Goal: Complete application form

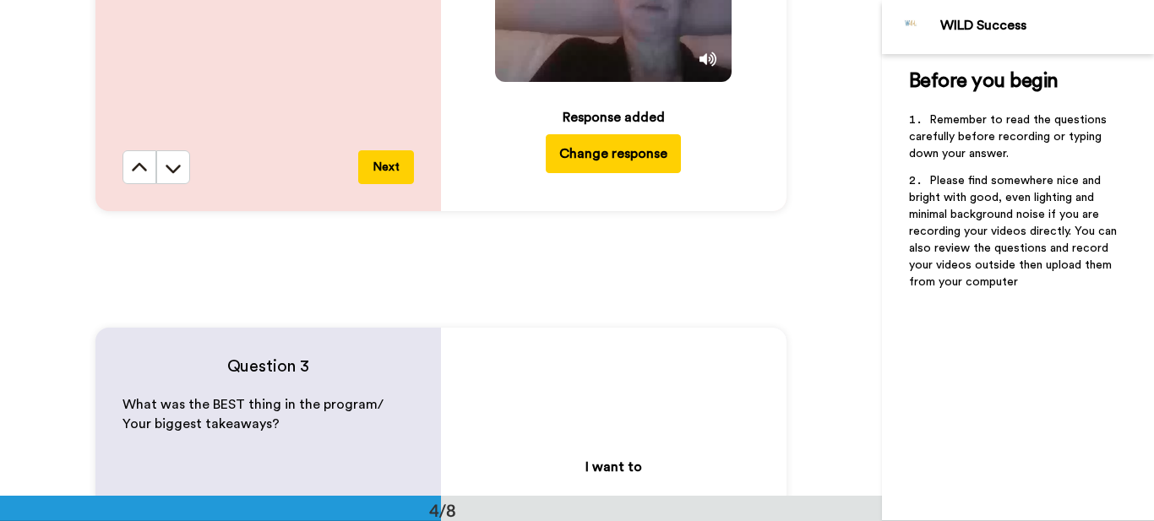
scroll to position [1490, 0]
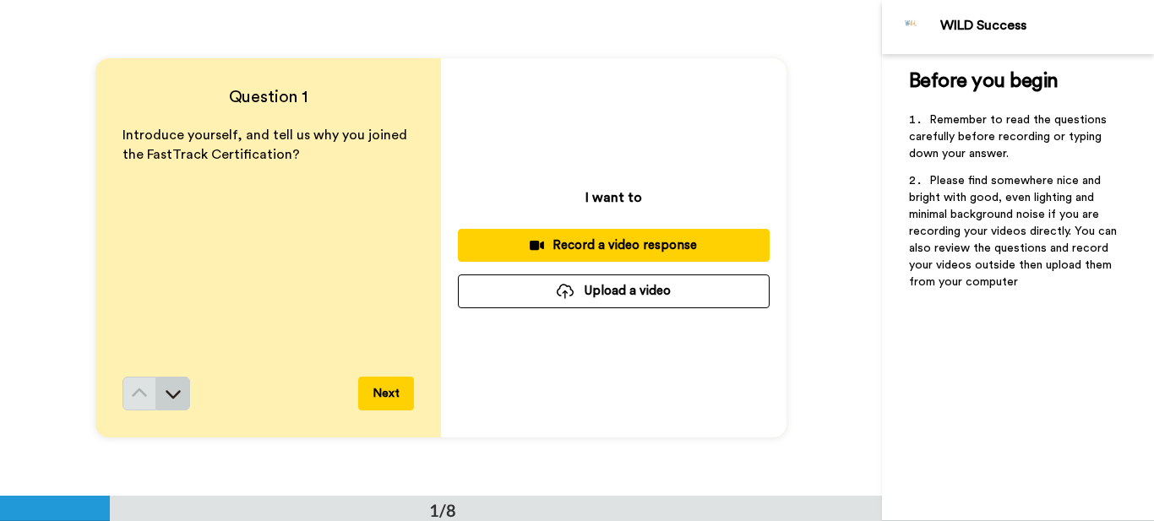
click at [167, 389] on icon at bounding box center [173, 393] width 17 height 17
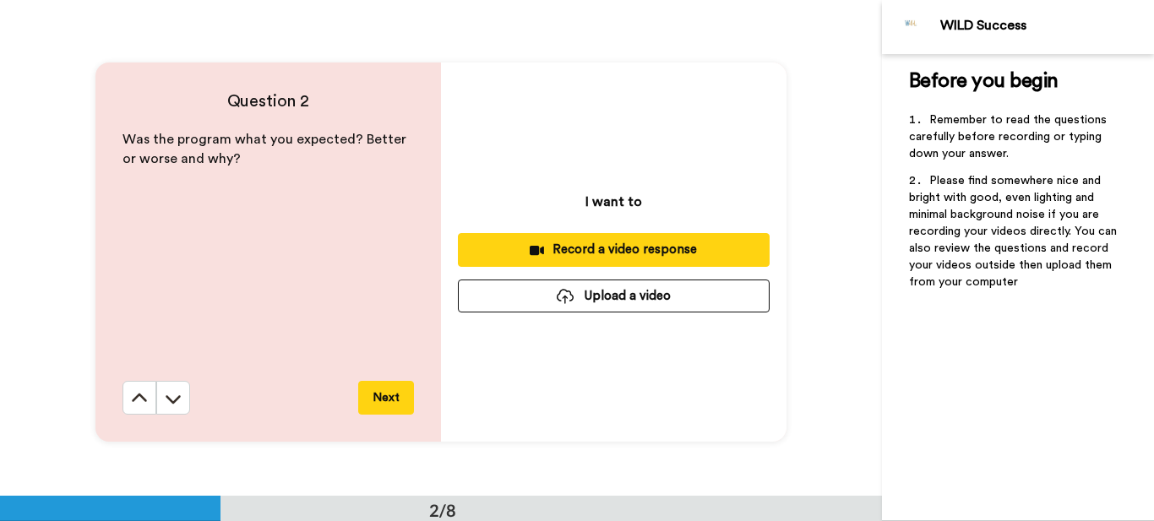
scroll to position [496, 0]
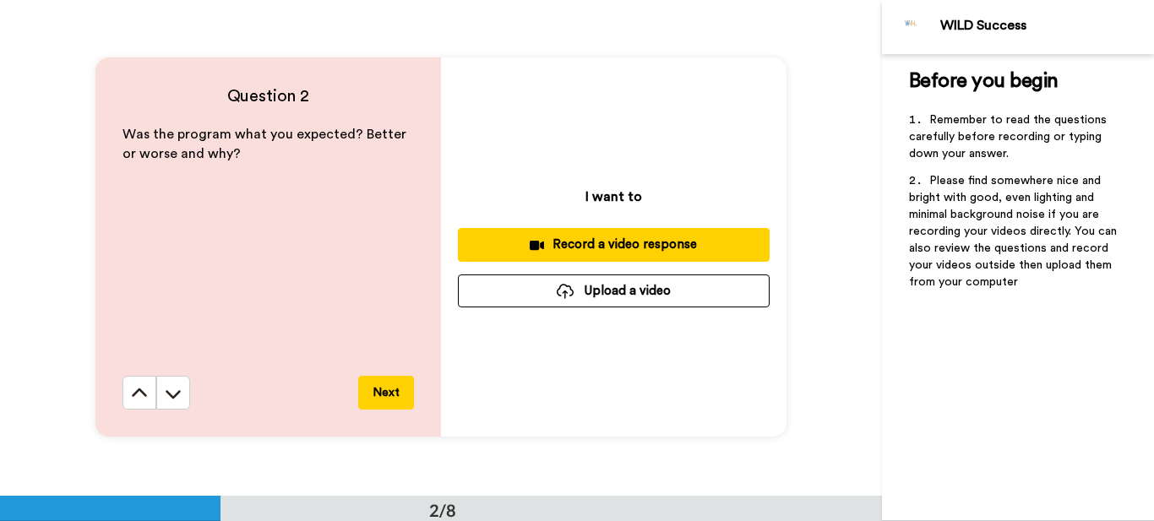
click at [167, 389] on icon at bounding box center [173, 393] width 17 height 17
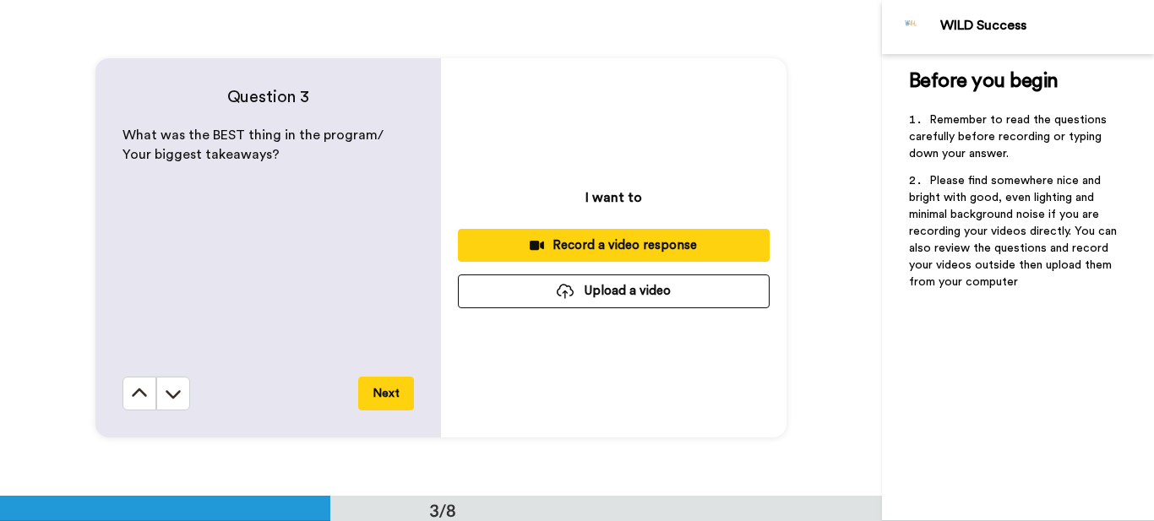
scroll to position [992, 0]
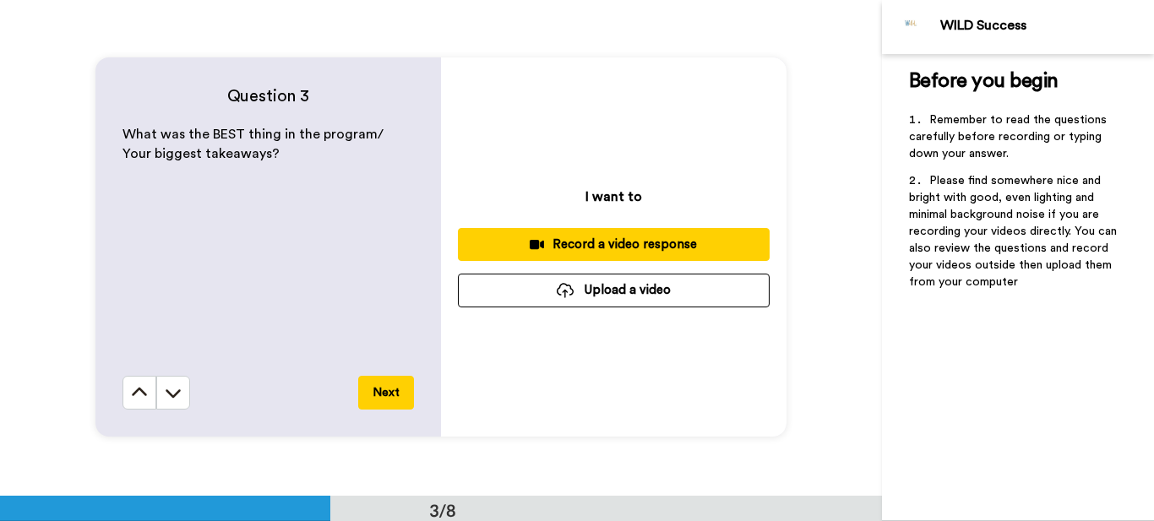
click at [637, 252] on div "Record a video response" at bounding box center [613, 245] width 285 height 18
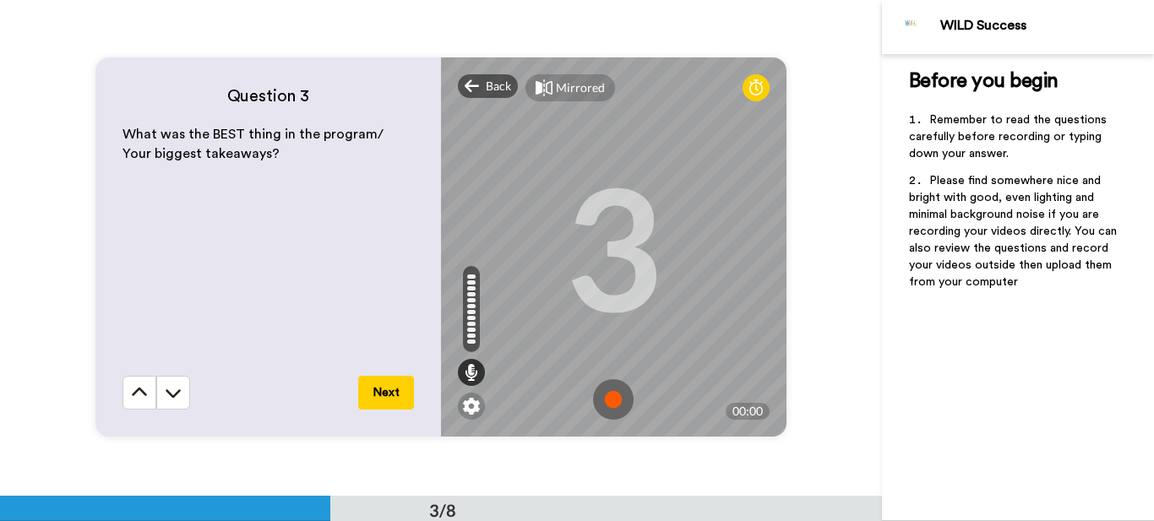
click at [608, 397] on img at bounding box center [613, 399] width 41 height 41
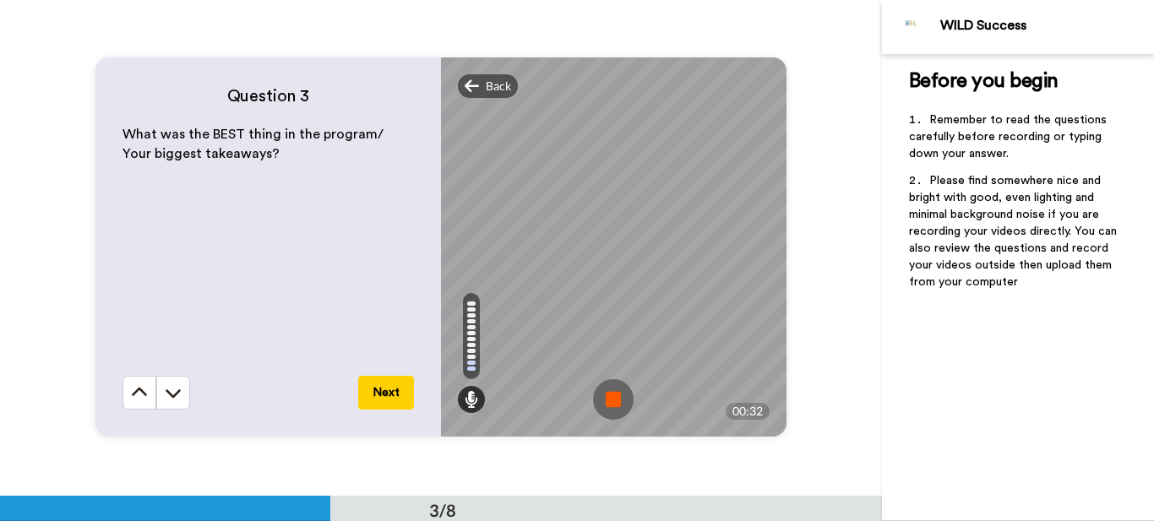
click at [614, 398] on img at bounding box center [613, 399] width 41 height 41
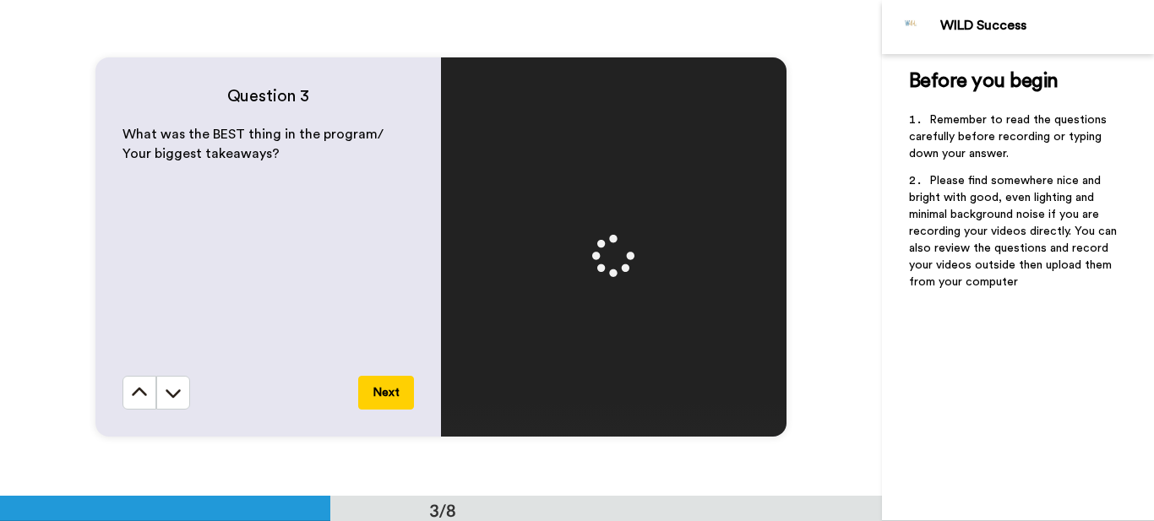
click at [389, 390] on button "Next" at bounding box center [386, 393] width 56 height 34
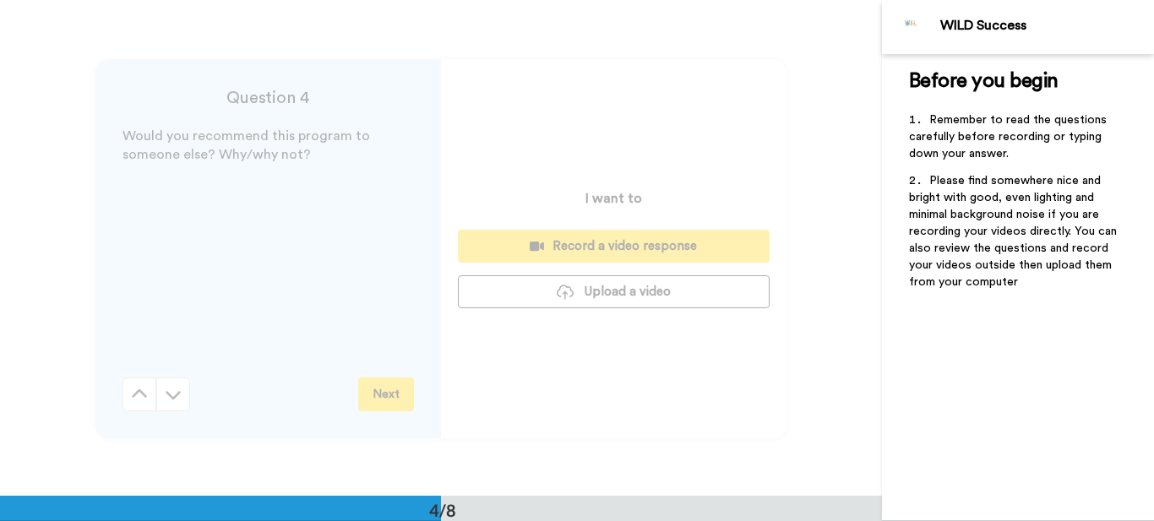
scroll to position [1487, 0]
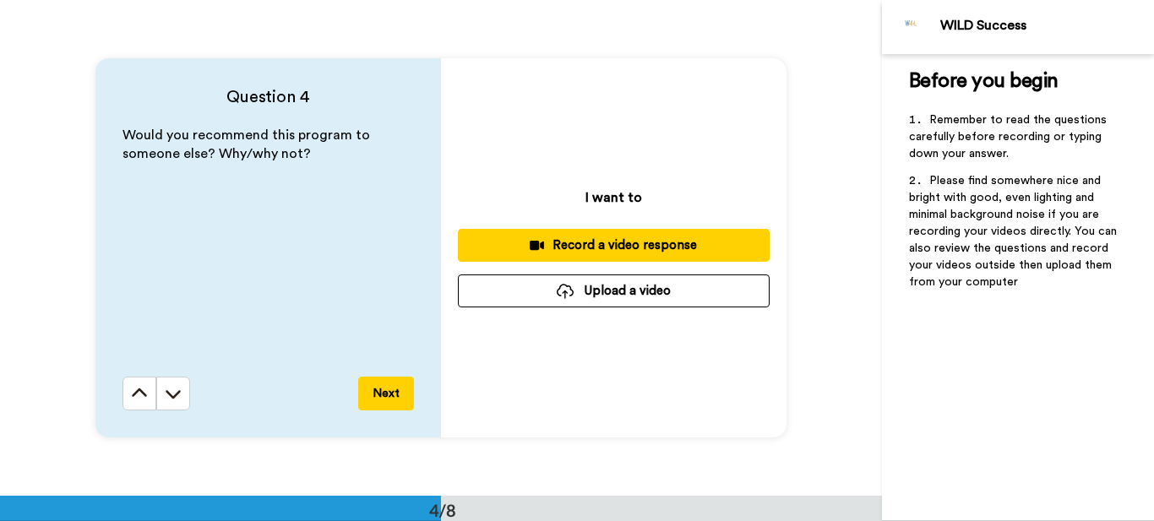
click at [592, 249] on div "Record a video response" at bounding box center [613, 246] width 285 height 18
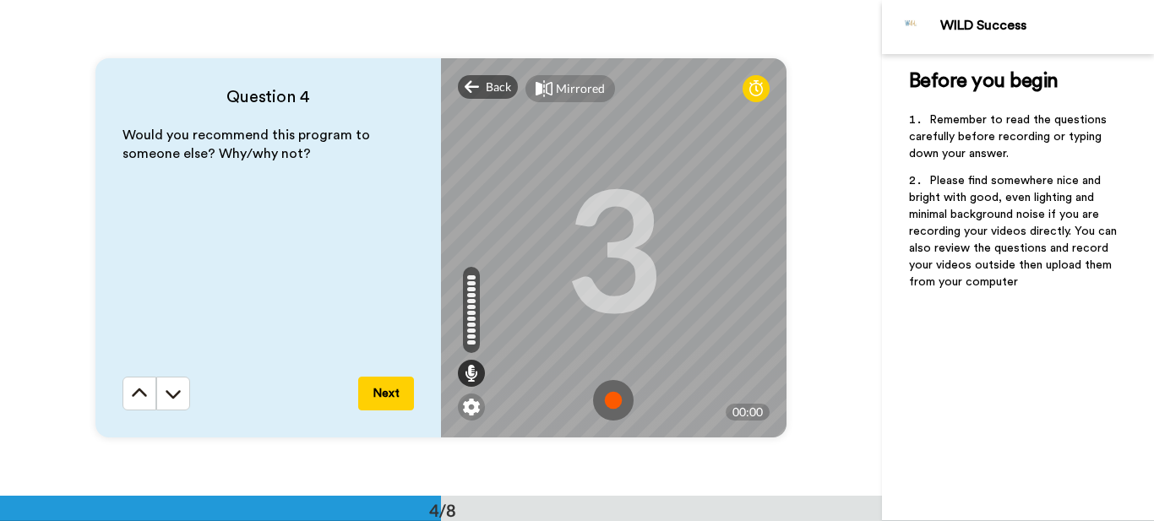
click at [606, 396] on img at bounding box center [613, 400] width 41 height 41
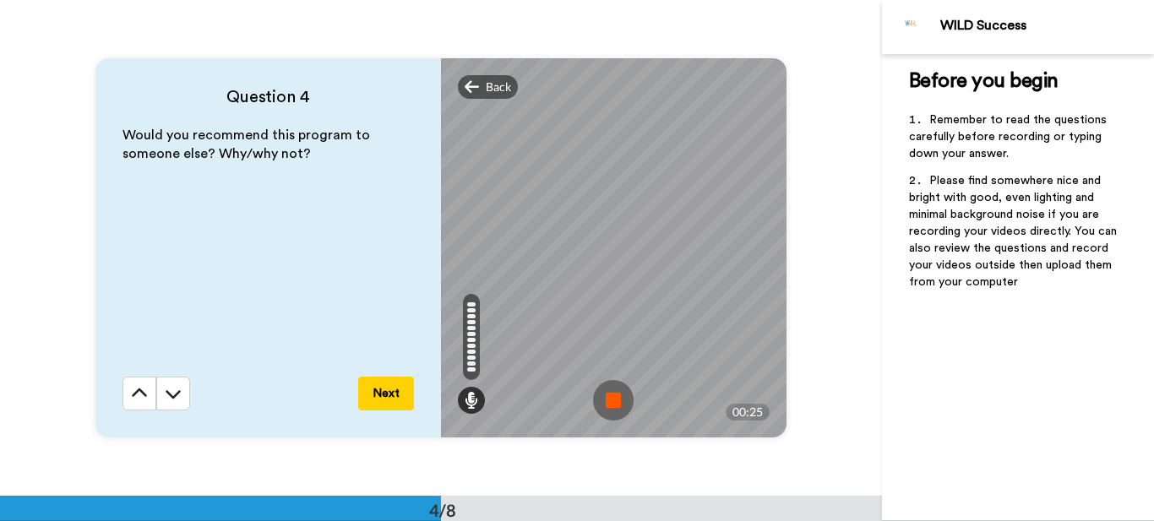
click at [607, 405] on img at bounding box center [613, 400] width 41 height 41
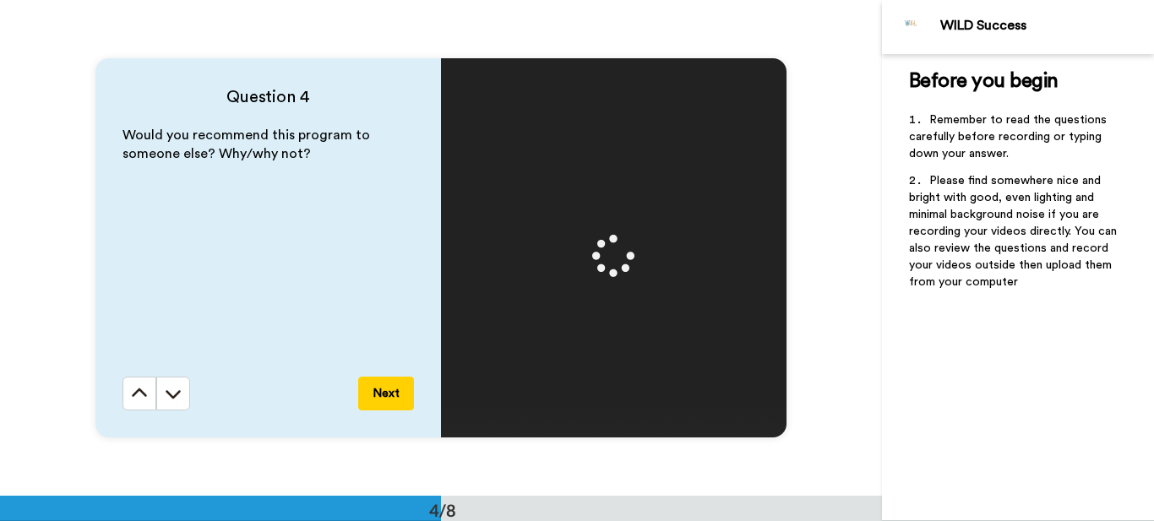
click at [382, 391] on button "Next" at bounding box center [386, 394] width 56 height 34
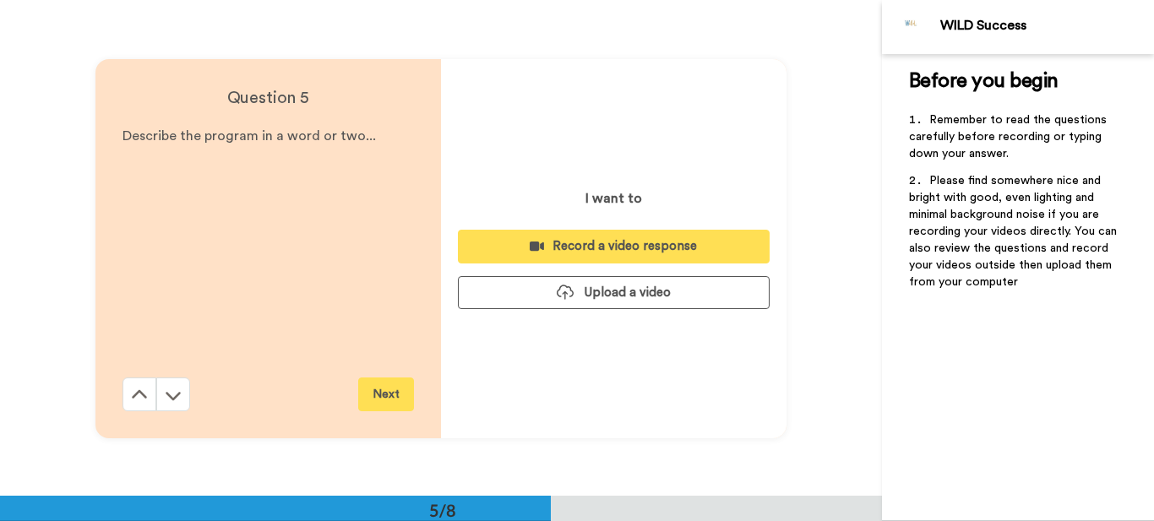
scroll to position [1983, 0]
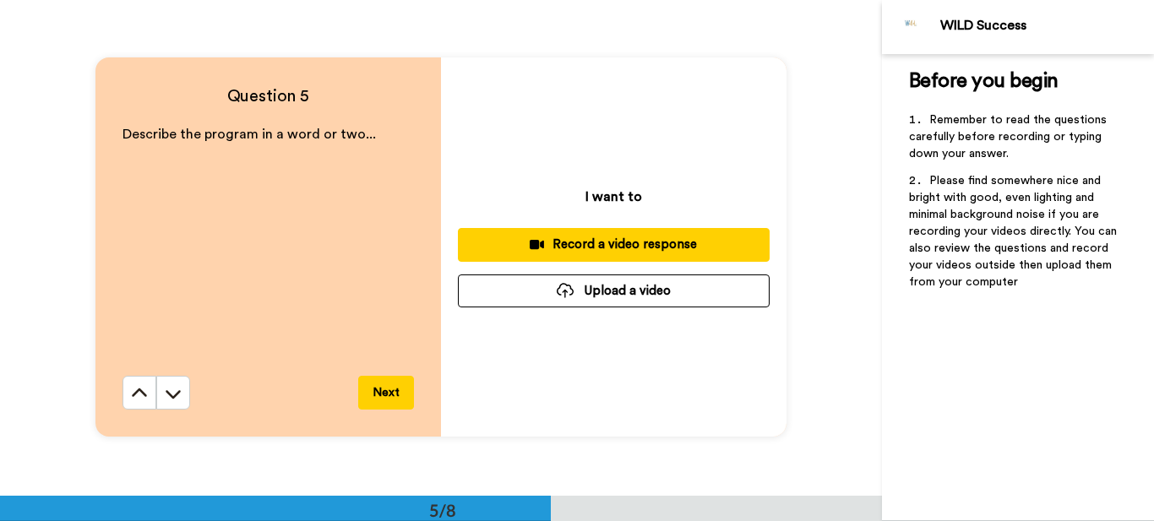
click at [612, 242] on div "Record a video response" at bounding box center [613, 245] width 285 height 18
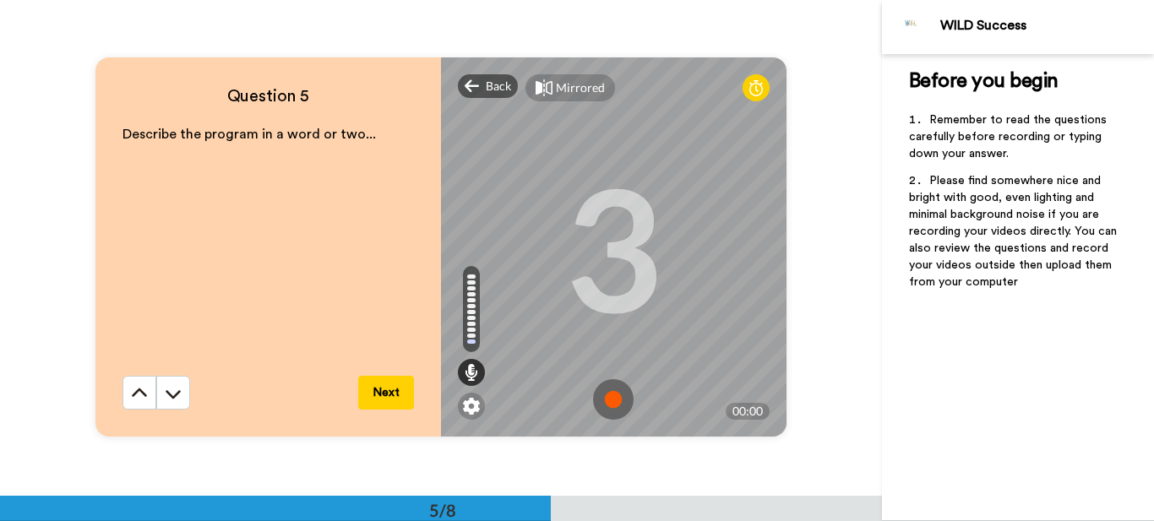
click at [606, 391] on img at bounding box center [613, 399] width 41 height 41
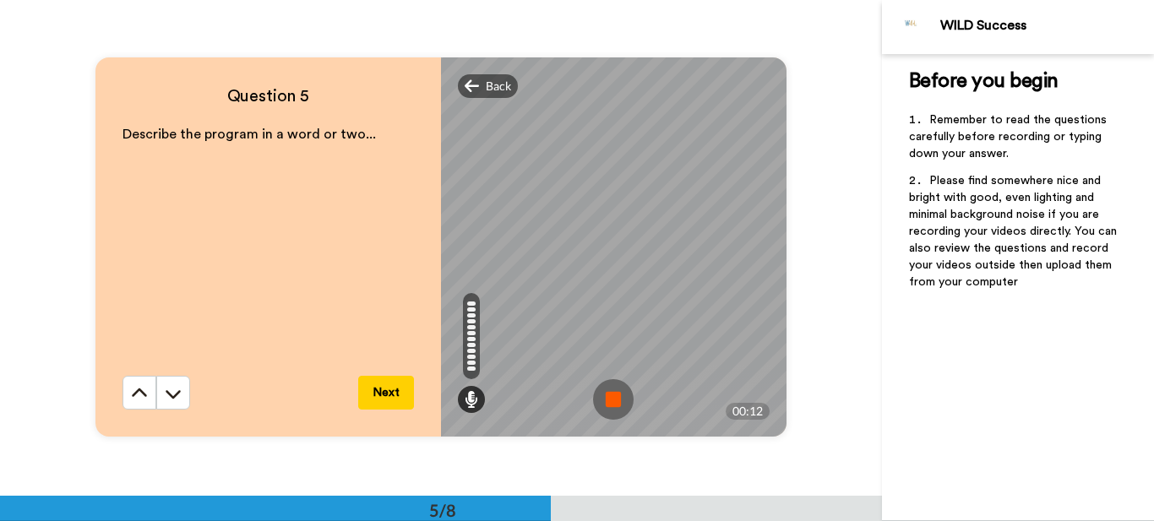
click at [607, 398] on img at bounding box center [613, 399] width 41 height 41
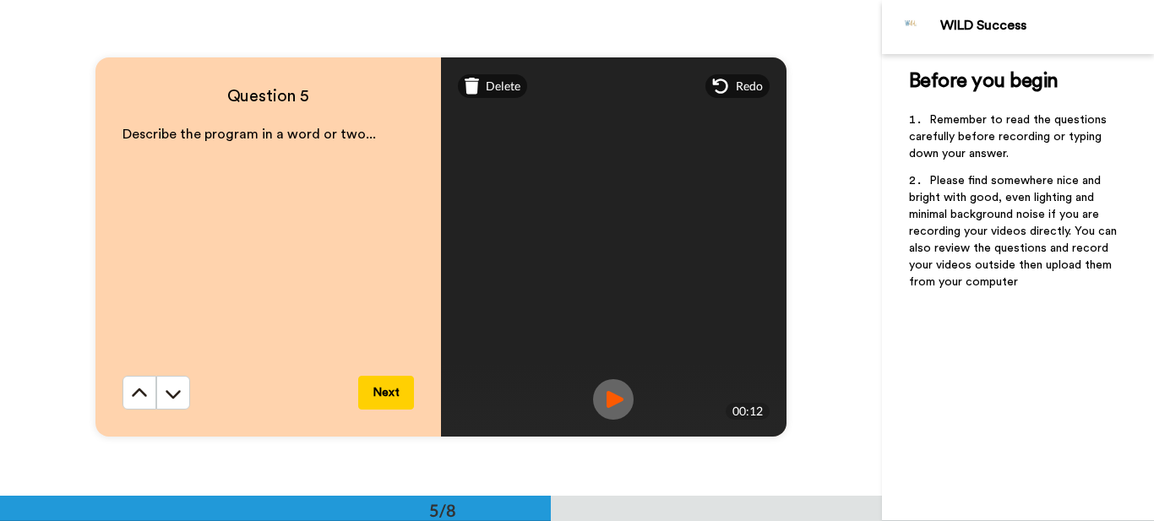
click at [376, 379] on button "Next" at bounding box center [386, 393] width 56 height 34
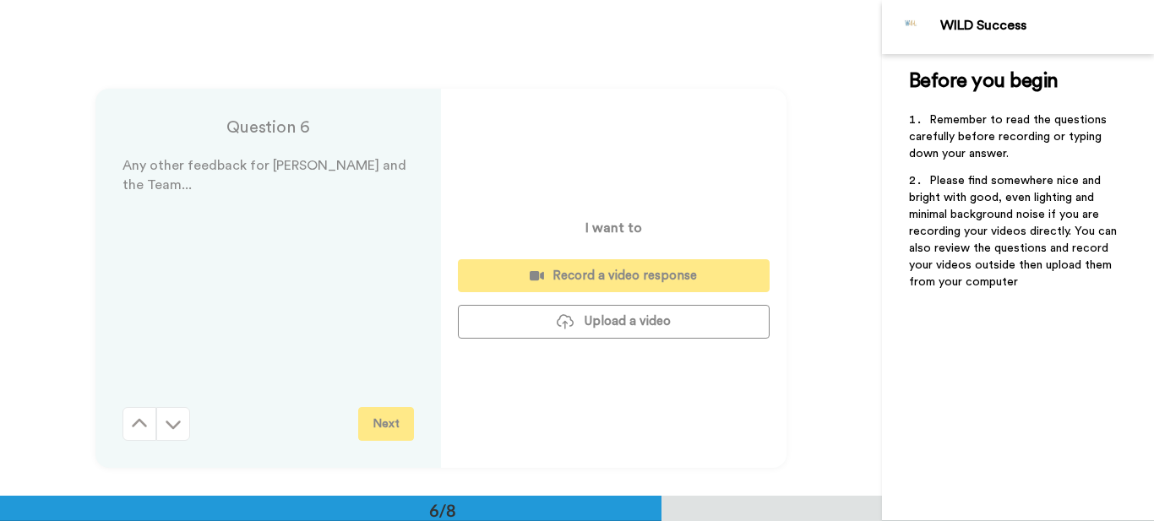
scroll to position [2478, 0]
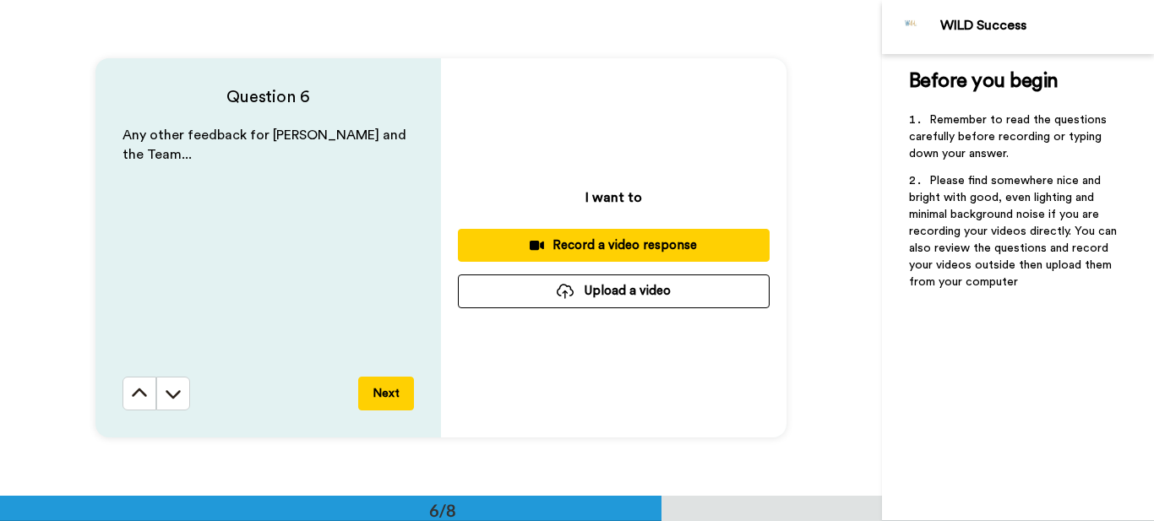
click at [594, 242] on div "Record a video response" at bounding box center [613, 246] width 285 height 18
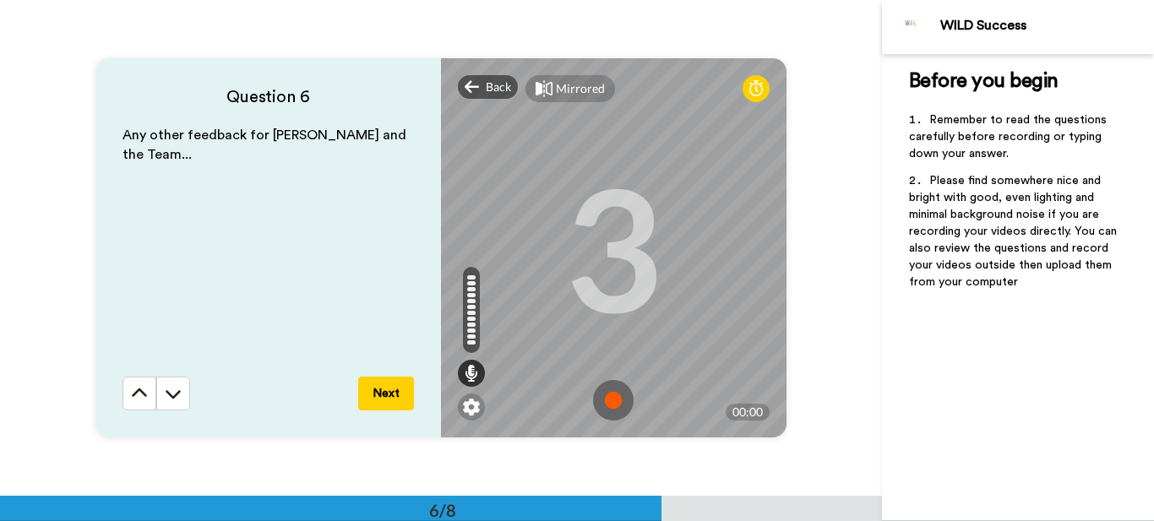
click at [614, 388] on img at bounding box center [613, 400] width 41 height 41
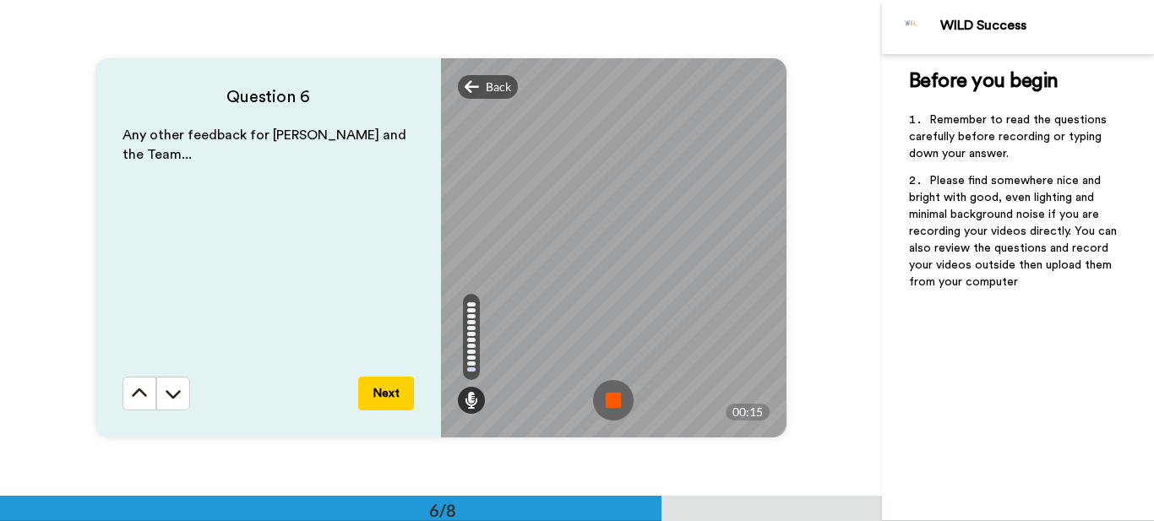
click at [609, 403] on img at bounding box center [613, 400] width 41 height 41
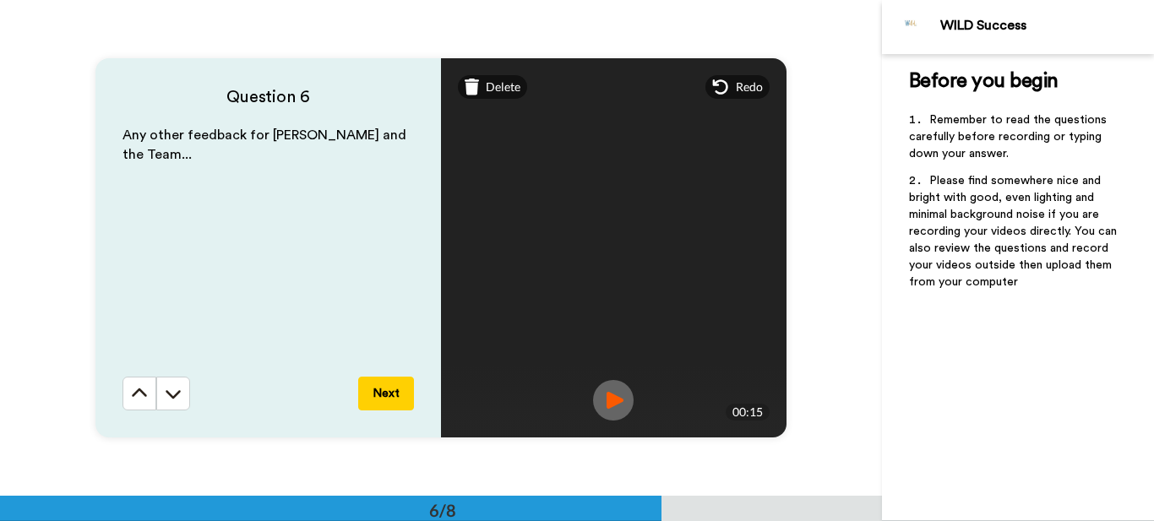
click at [384, 394] on button "Next" at bounding box center [386, 394] width 56 height 34
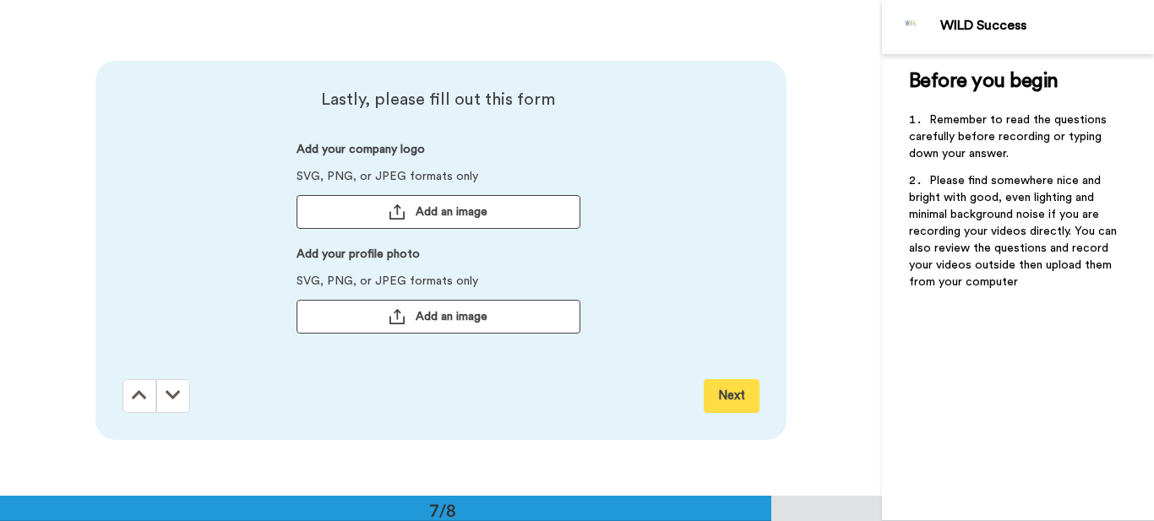
scroll to position [2974, 0]
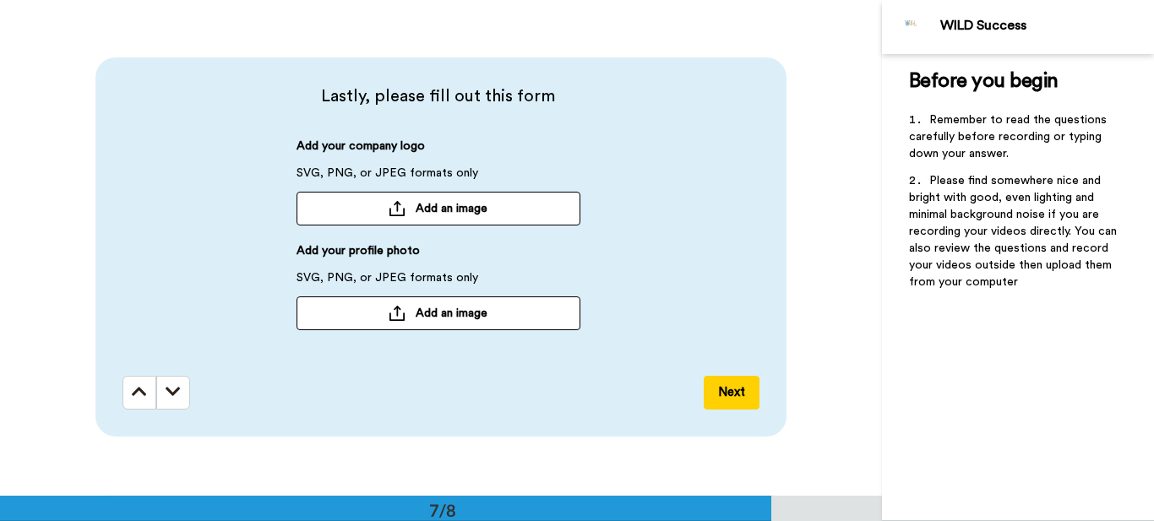
click at [416, 207] on span "Add an image" at bounding box center [452, 208] width 72 height 17
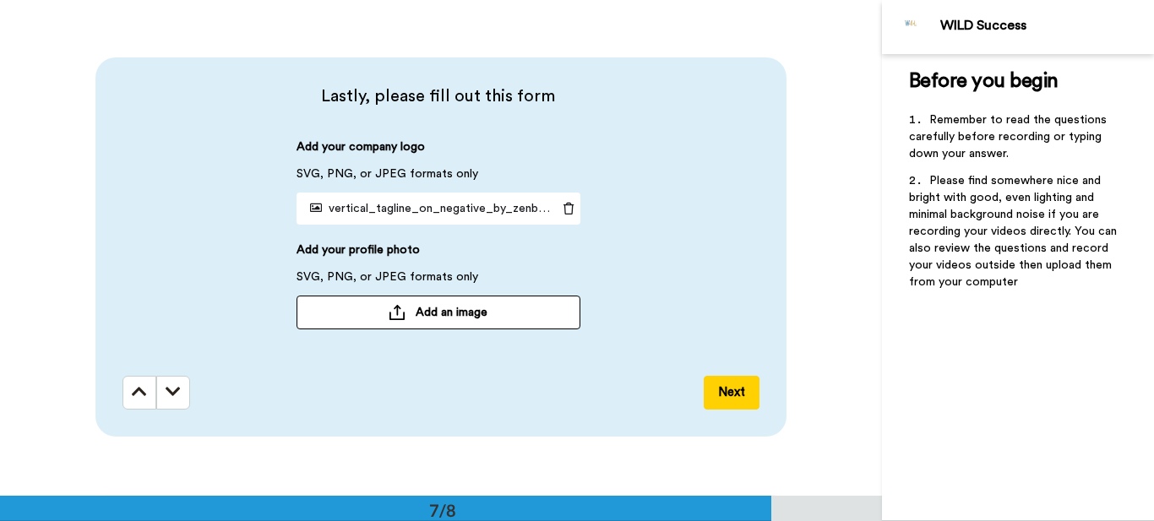
click at [411, 311] on button "Add an image" at bounding box center [439, 313] width 284 height 34
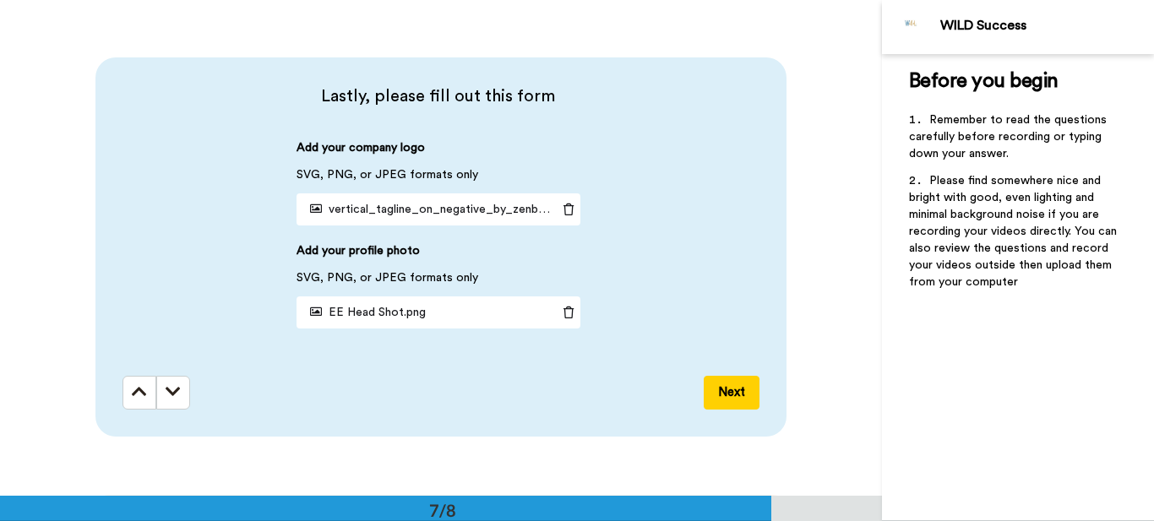
click at [742, 389] on button "Next" at bounding box center [732, 393] width 56 height 34
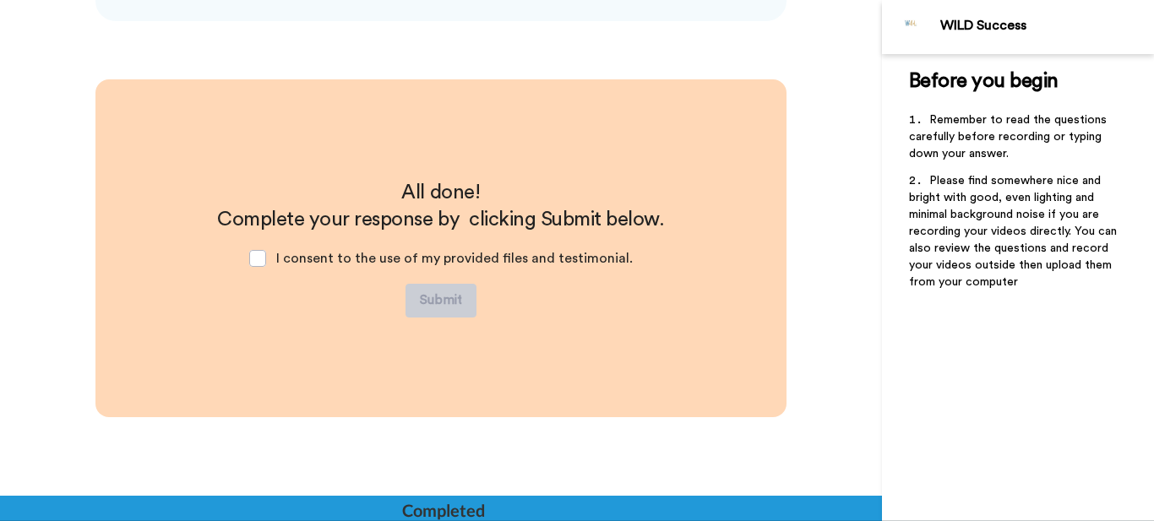
scroll to position [3390, 0]
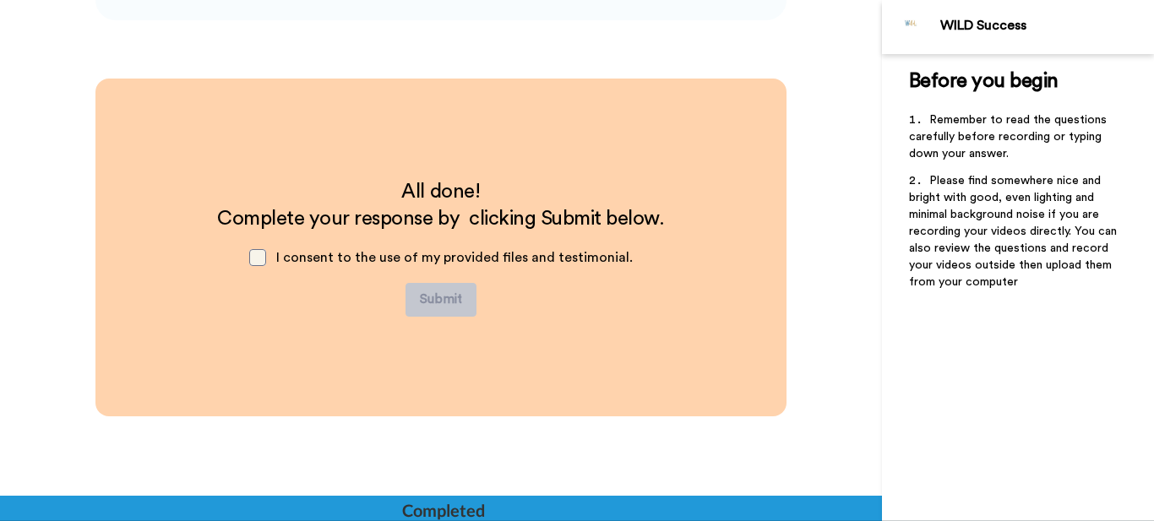
click at [259, 259] on span at bounding box center [257, 257] width 17 height 17
click at [448, 308] on button "Submit" at bounding box center [440, 300] width 71 height 34
